Goal: Information Seeking & Learning: Check status

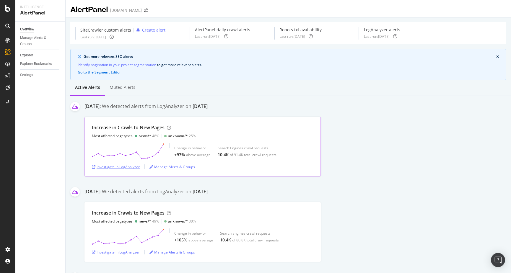
scroll to position [46, 0]
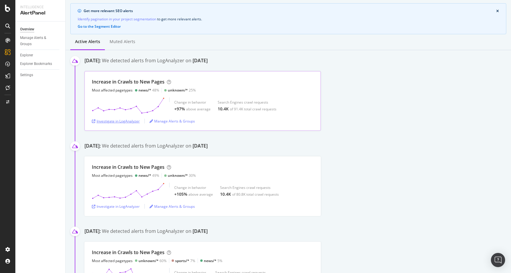
click at [115, 122] on div "Investigate in LogAnalyzer" at bounding box center [116, 121] width 48 height 5
